Goal: Find specific page/section: Find specific page/section

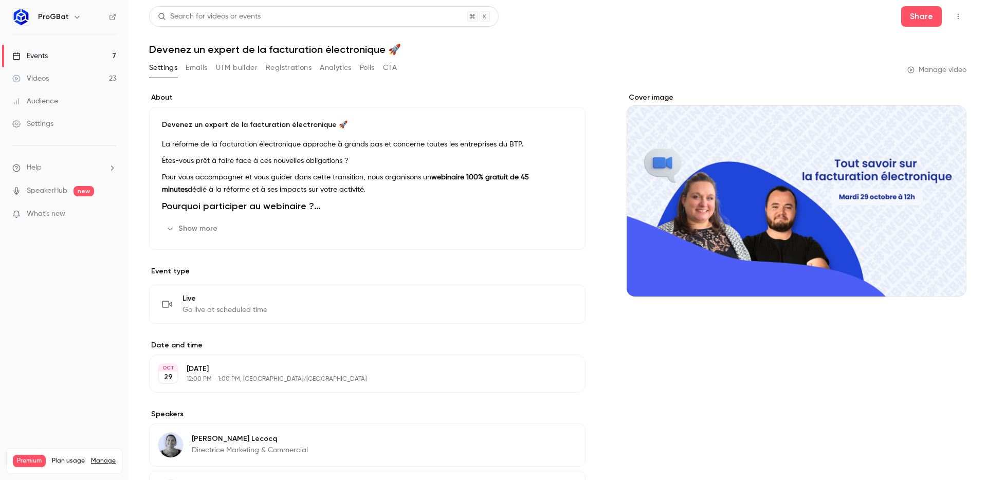
click at [45, 59] on div "Events" at bounding box center [29, 56] width 35 height 10
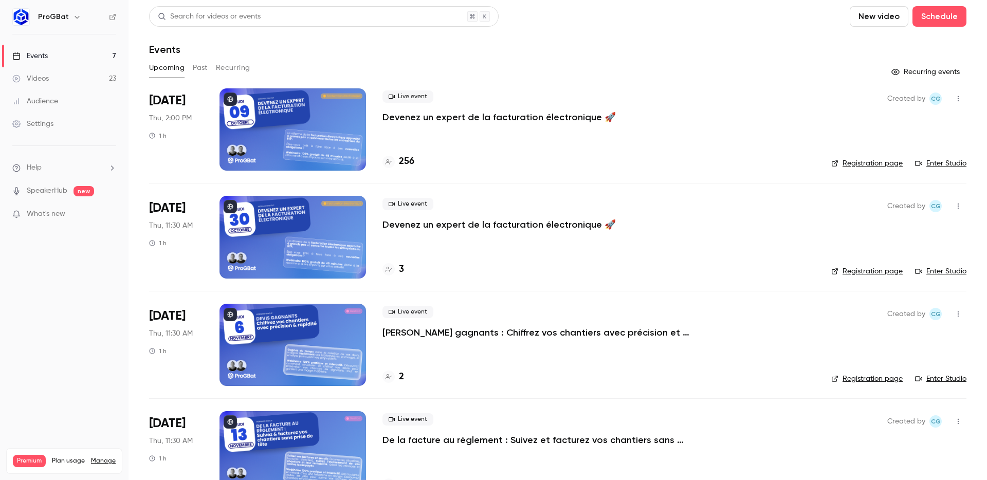
click at [864, 165] on link "Registration page" at bounding box center [867, 163] width 71 height 10
click at [405, 167] on h4 "256" at bounding box center [406, 162] width 15 height 14
